Goal: Task Accomplishment & Management: Manage account settings

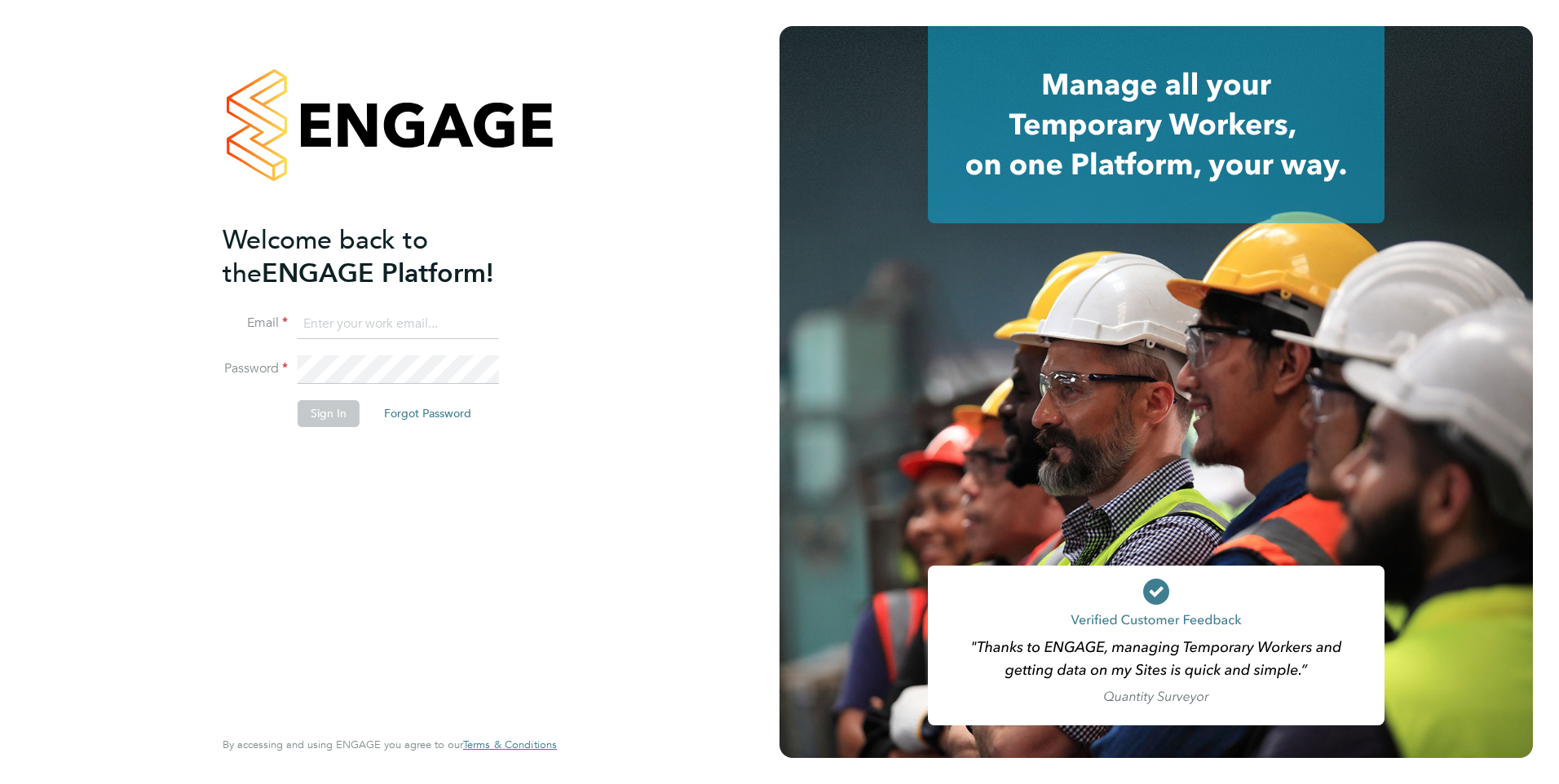
type input "[PERSON_NAME][EMAIL_ADDRESS][PERSON_NAME][DOMAIN_NAME]"
click at [347, 417] on button "Sign In" at bounding box center [329, 412] width 62 height 26
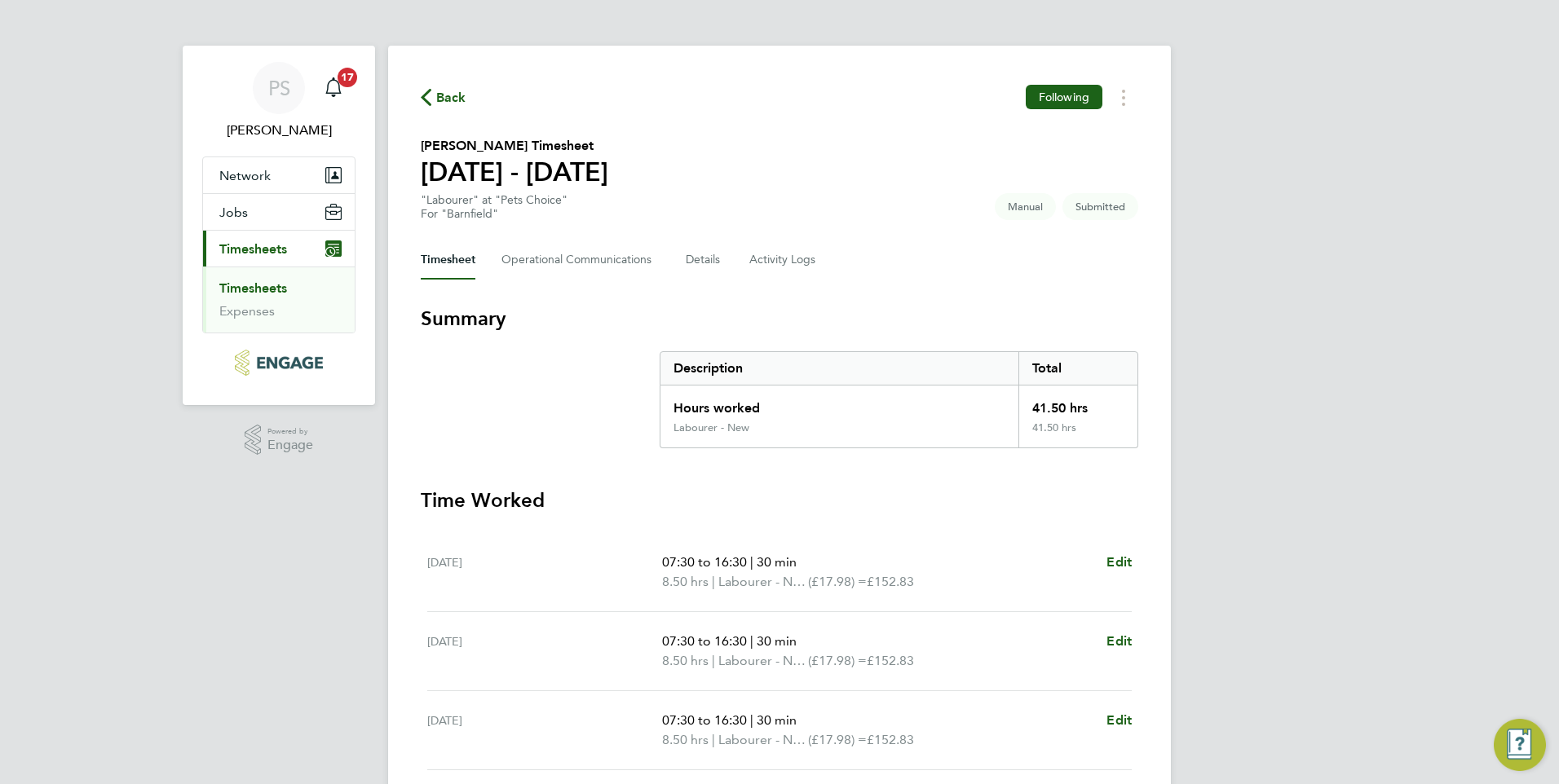
scroll to position [407, 0]
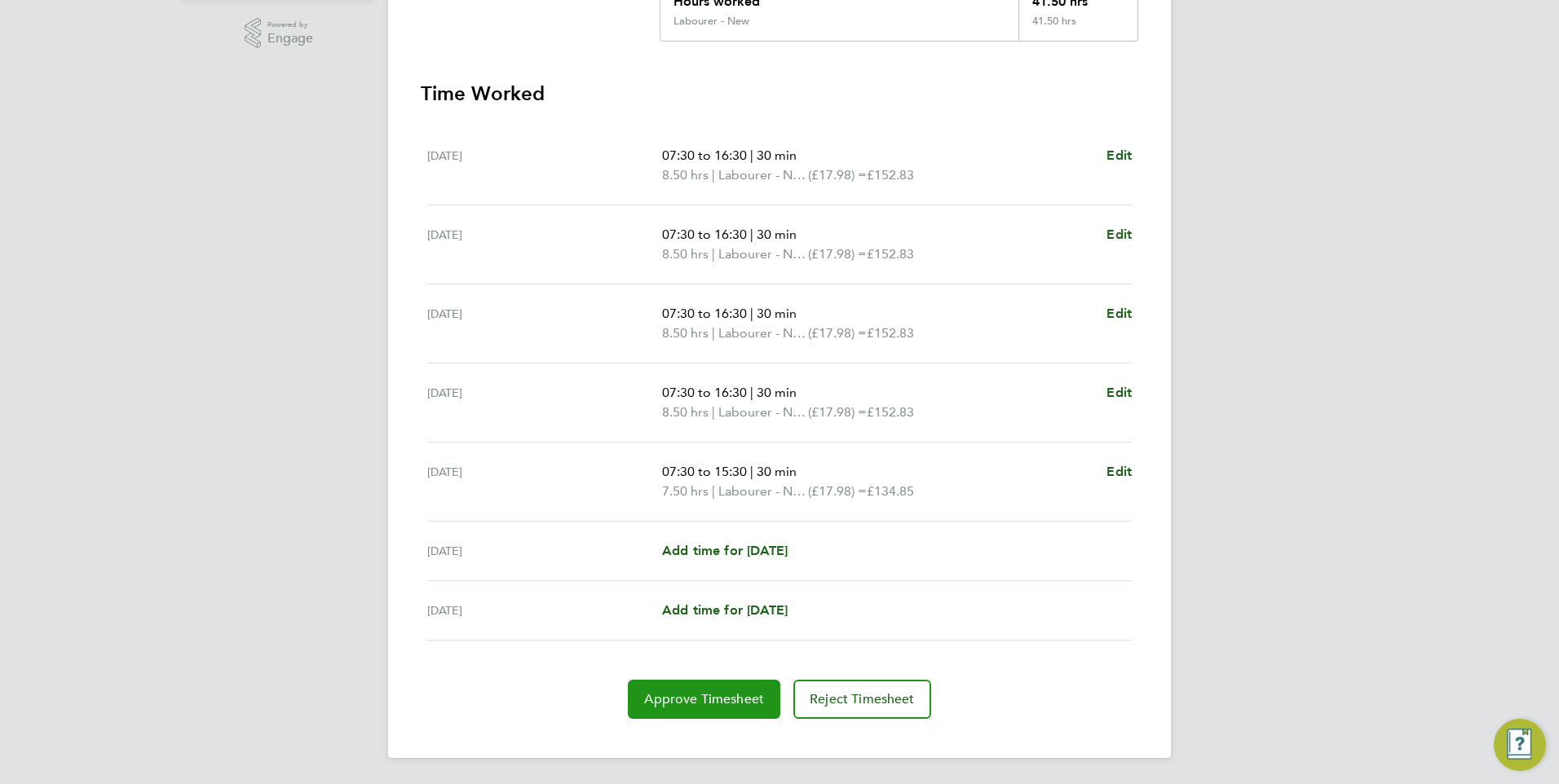
click at [690, 692] on span "Approve Timesheet" at bounding box center [703, 700] width 120 height 16
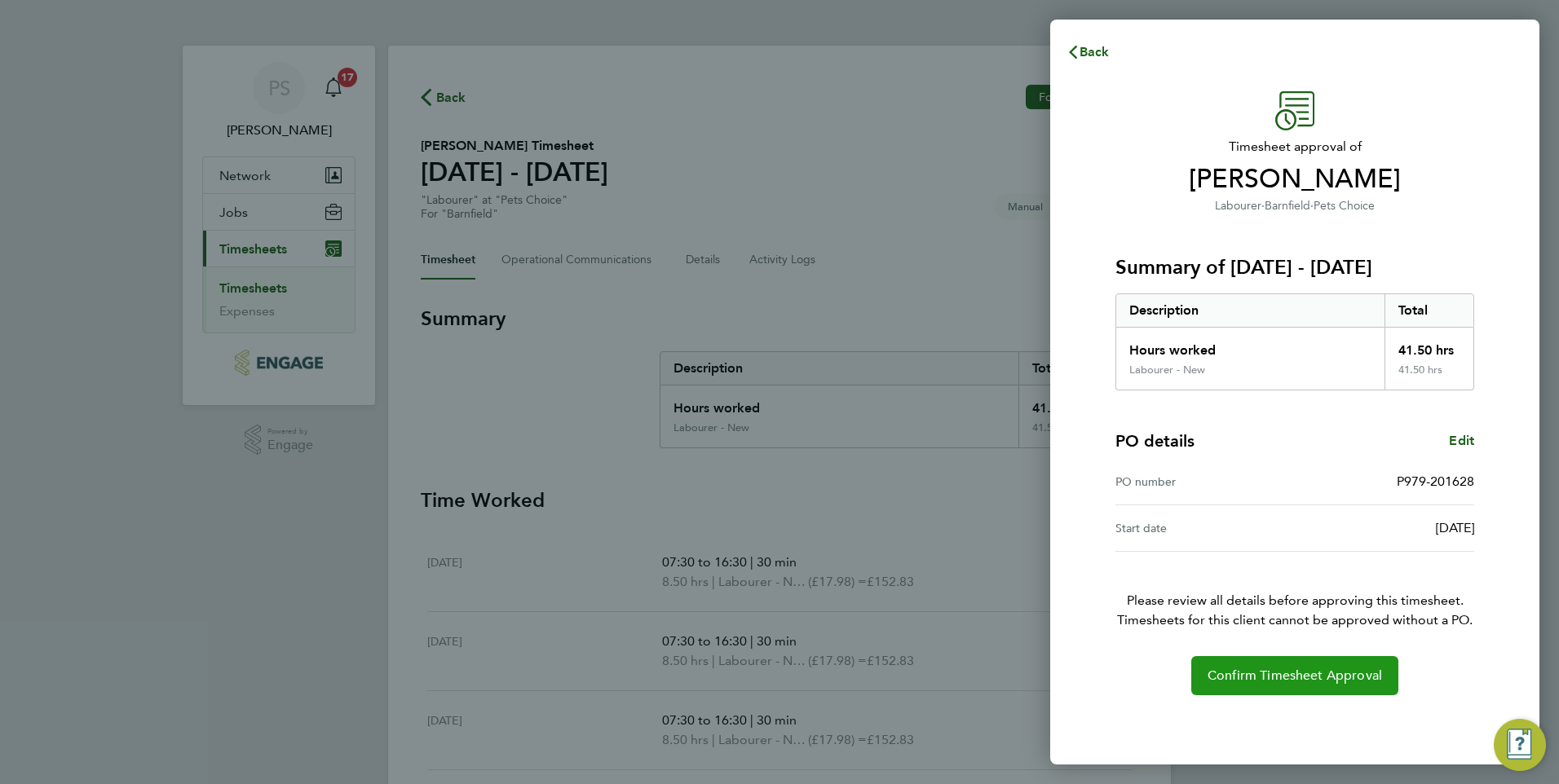
click at [1307, 676] on span "Confirm Timesheet Approval" at bounding box center [1295, 676] width 174 height 16
